Goal: Navigation & Orientation: Find specific page/section

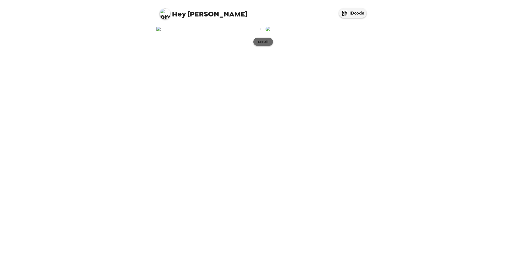
click at [260, 46] on button "See all" at bounding box center [263, 42] width 20 height 8
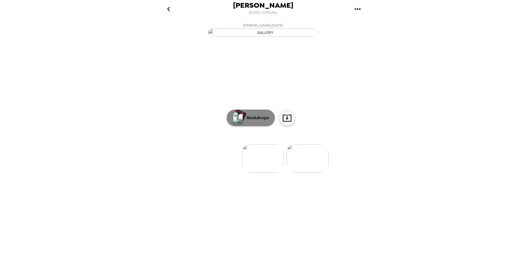
click at [261, 121] on p "Backdrops" at bounding box center [256, 118] width 25 height 7
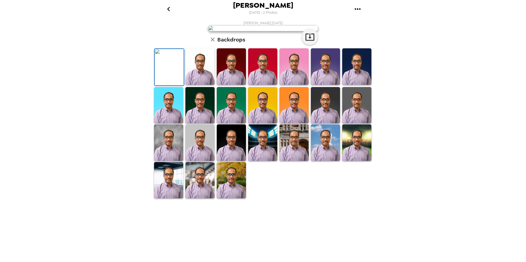
scroll to position [28, 0]
click at [354, 85] on img at bounding box center [356, 66] width 29 height 37
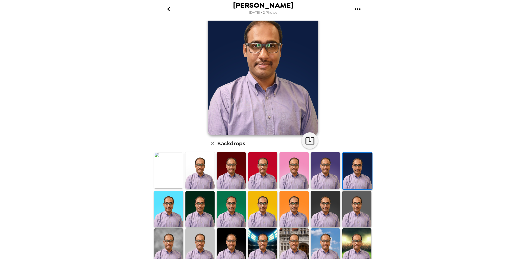
click at [348, 209] on img at bounding box center [356, 209] width 29 height 37
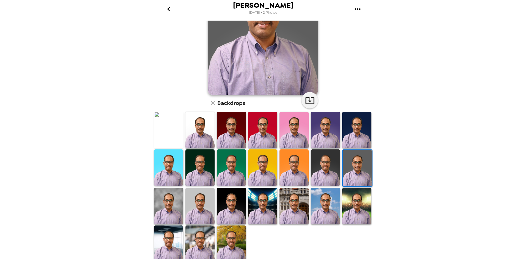
click at [348, 209] on img at bounding box center [356, 206] width 29 height 37
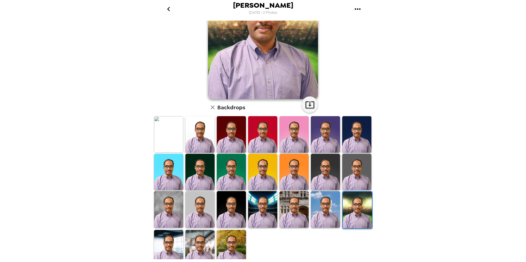
scroll to position [68, 0]
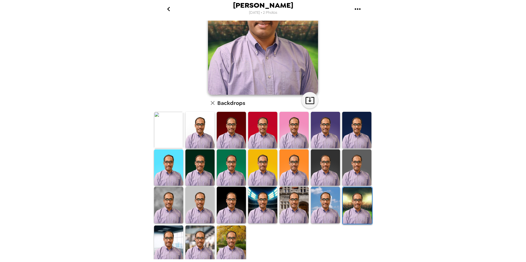
click at [325, 208] on img at bounding box center [325, 205] width 29 height 37
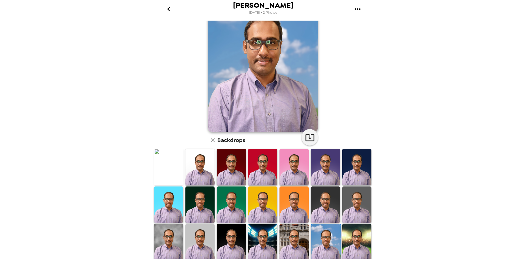
scroll to position [0, 0]
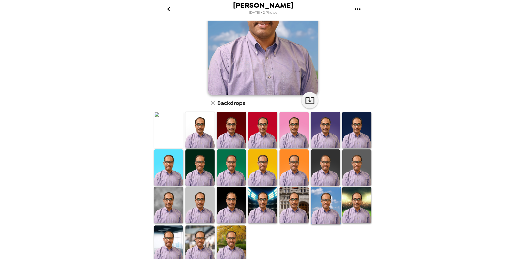
click at [296, 210] on img at bounding box center [293, 205] width 29 height 37
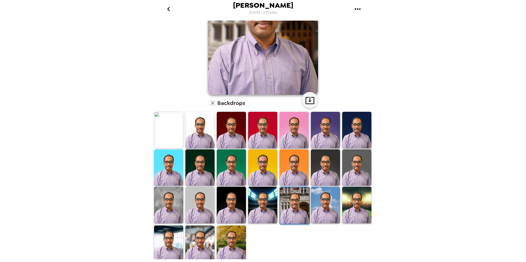
click at [194, 201] on img at bounding box center [199, 205] width 29 height 37
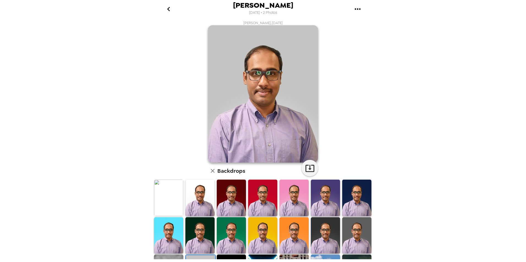
click at [358, 7] on icon "gallery menu" at bounding box center [357, 9] width 9 height 9
click at [268, 93] on div at bounding box center [263, 131] width 526 height 262
click at [309, 172] on icon "button" at bounding box center [309, 168] width 9 height 7
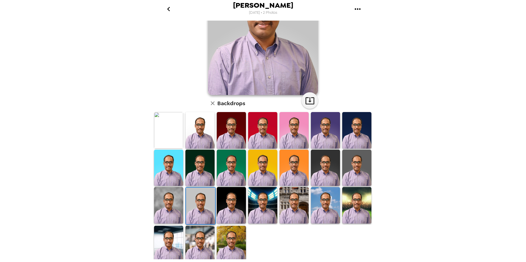
scroll to position [68, 0]
click at [165, 247] on img at bounding box center [168, 244] width 29 height 37
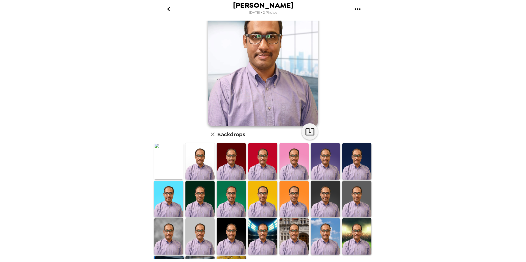
scroll to position [0, 0]
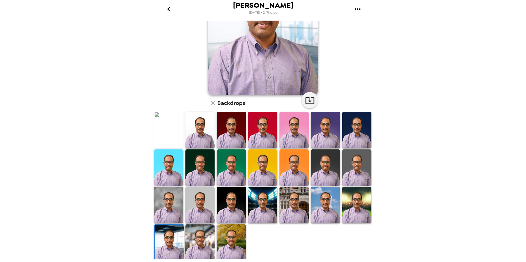
click at [225, 242] on img at bounding box center [231, 243] width 29 height 37
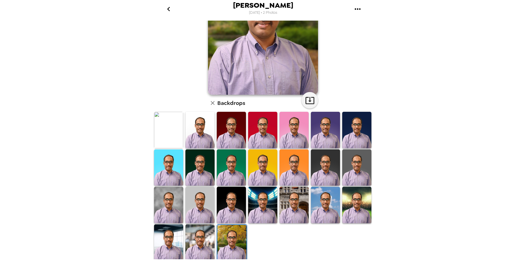
click at [171, 210] on img at bounding box center [168, 205] width 29 height 37
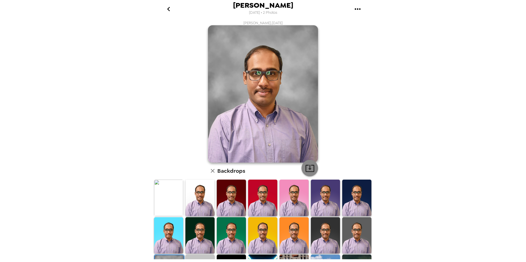
click at [305, 171] on icon "button" at bounding box center [310, 169] width 10 height 10
click at [168, 11] on icon "go back" at bounding box center [168, 9] width 9 height 9
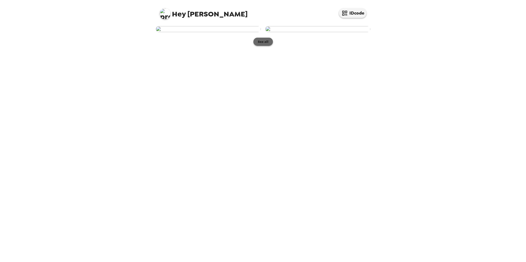
click at [261, 46] on button "See all" at bounding box center [263, 42] width 20 height 8
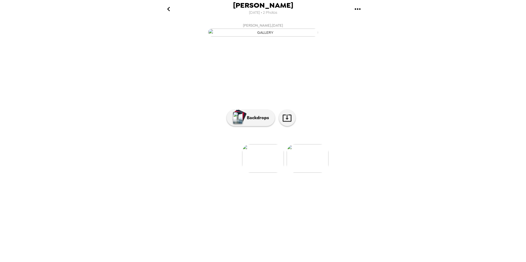
click at [310, 173] on img at bounding box center [308, 158] width 42 height 29
click at [261, 173] on img at bounding box center [264, 158] width 42 height 29
click at [225, 173] on img at bounding box center [219, 158] width 42 height 29
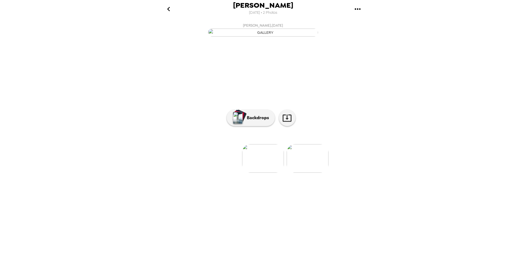
click at [301, 173] on img at bounding box center [308, 158] width 42 height 29
click at [260, 126] on button "Backdrops" at bounding box center [251, 118] width 48 height 17
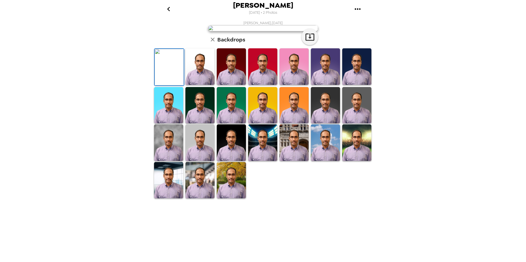
click at [354, 124] on img at bounding box center [356, 105] width 29 height 37
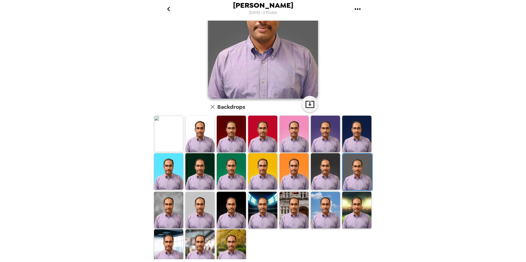
scroll to position [68, 0]
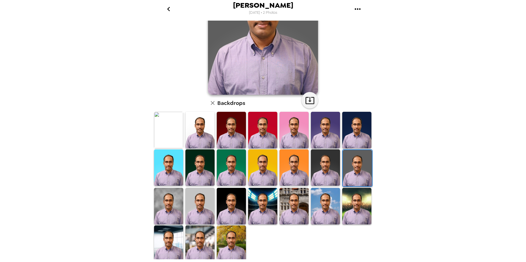
click at [192, 205] on img at bounding box center [199, 206] width 29 height 37
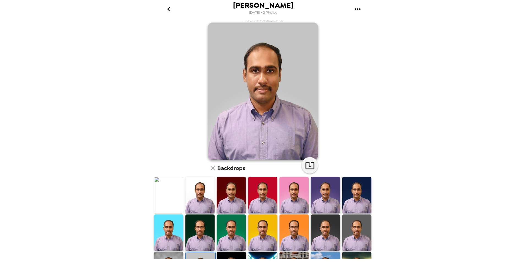
scroll to position [0, 0]
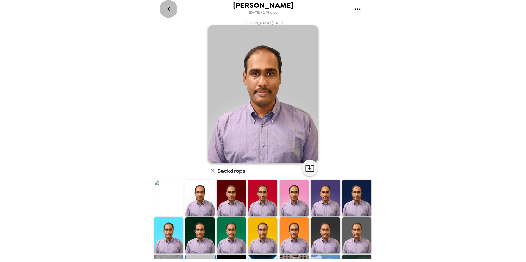
click at [168, 11] on icon "go back" at bounding box center [168, 9] width 9 height 9
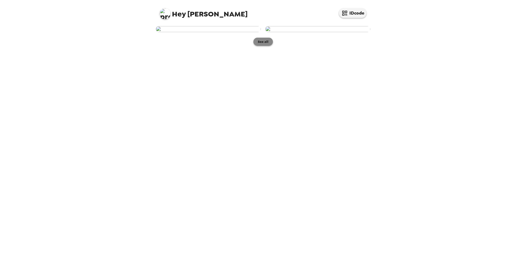
click at [259, 46] on button "See all" at bounding box center [263, 42] width 20 height 8
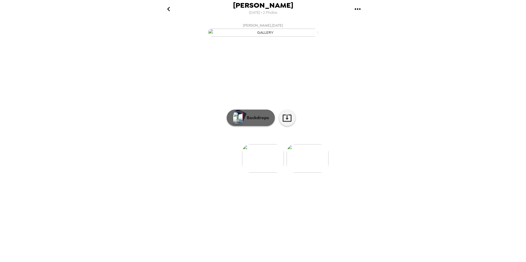
click at [257, 121] on p "Backdrops" at bounding box center [256, 118] width 25 height 7
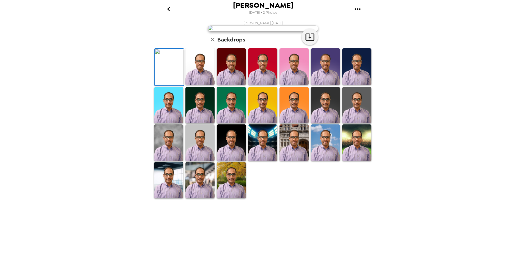
scroll to position [68, 0]
click at [204, 124] on img at bounding box center [199, 105] width 29 height 37
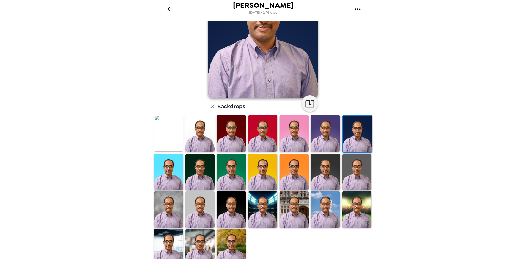
scroll to position [68, 0]
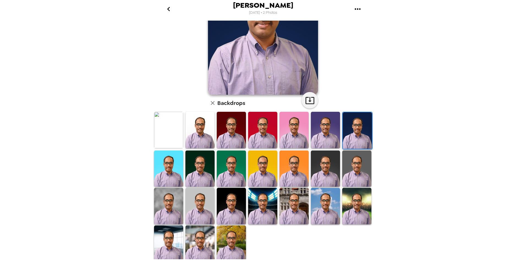
click at [211, 242] on img at bounding box center [199, 244] width 29 height 36
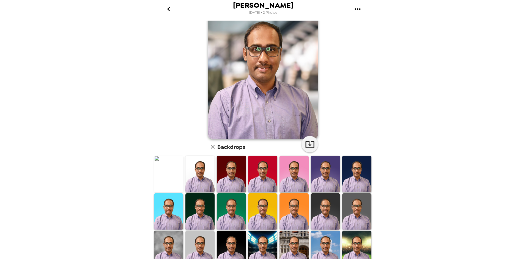
scroll to position [55, 0]
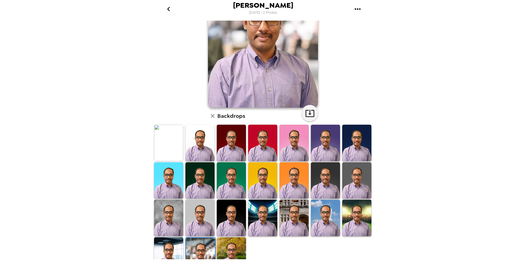
click at [365, 220] on img at bounding box center [356, 218] width 29 height 36
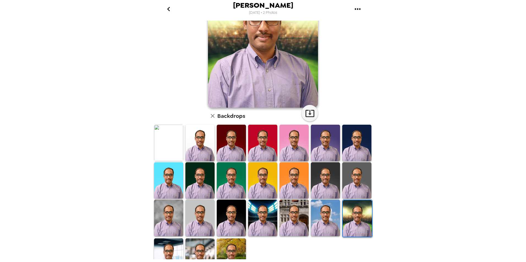
click at [194, 144] on img at bounding box center [199, 143] width 29 height 36
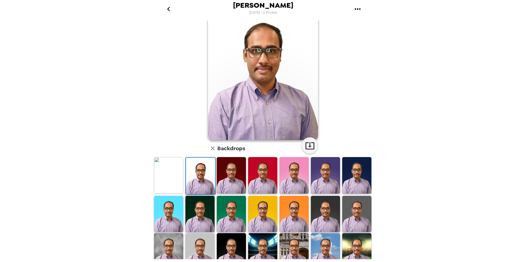
scroll to position [0, 0]
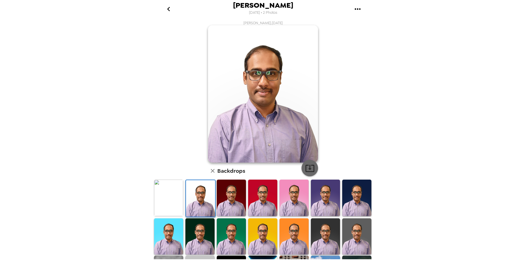
click at [308, 170] on icon "button" at bounding box center [309, 168] width 9 height 7
